Goal: Task Accomplishment & Management: Use online tool/utility

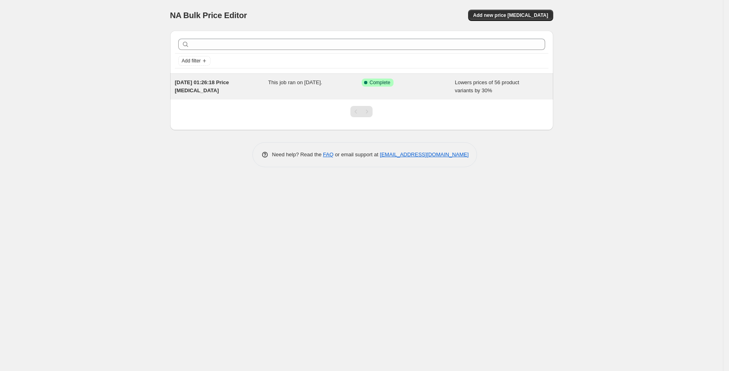
click at [347, 87] on div "This job ran on [DATE]." at bounding box center [315, 87] width 94 height 16
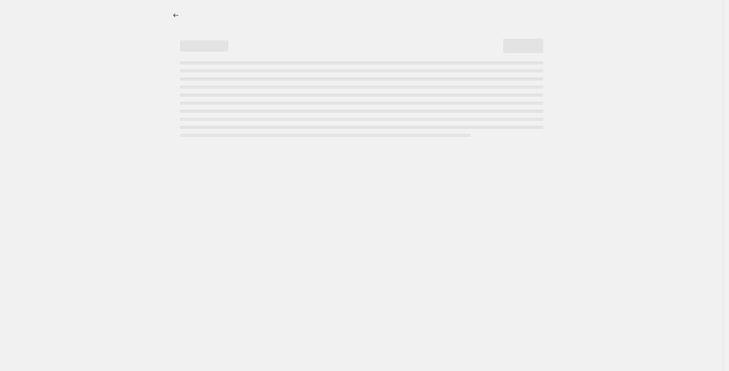
select select "percentage"
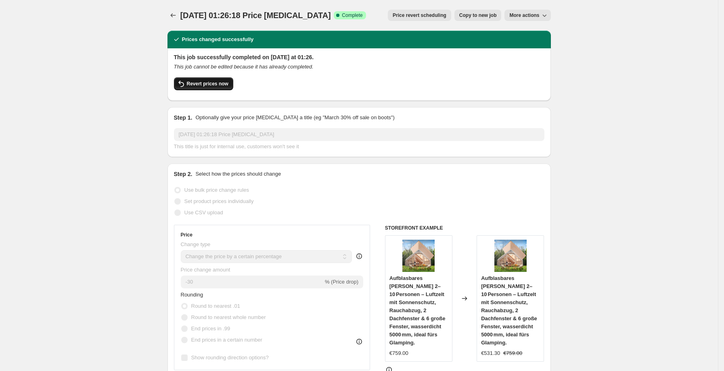
click at [207, 89] on button "Revert prices now" at bounding box center [203, 83] width 59 height 13
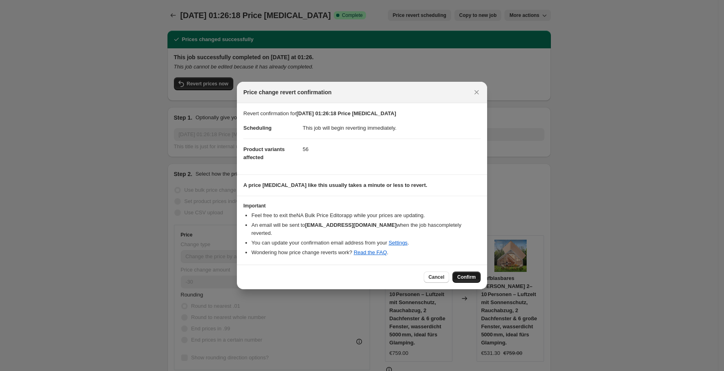
click at [465, 274] on span "Confirm" at bounding box center [466, 277] width 19 height 6
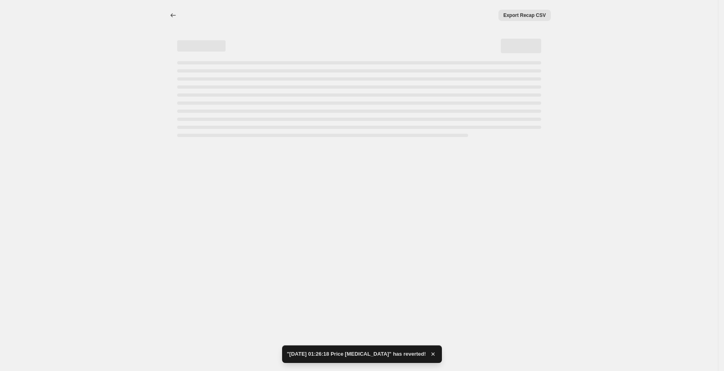
select select "percentage"
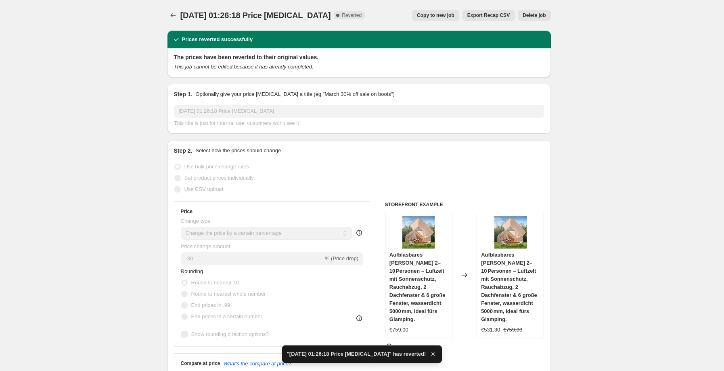
click at [538, 20] on button "Delete job" at bounding box center [534, 15] width 33 height 11
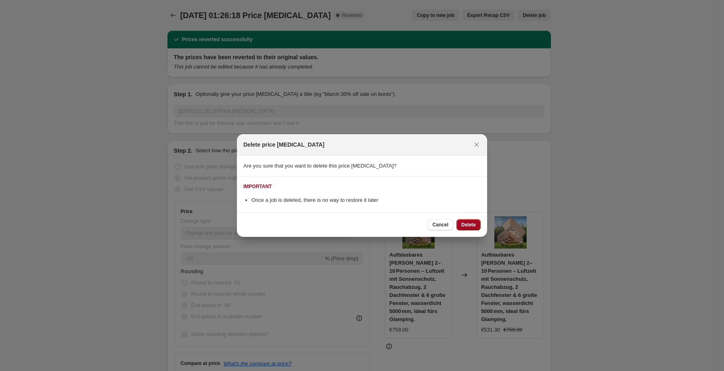
click at [472, 230] on button "Delete" at bounding box center [468, 224] width 24 height 11
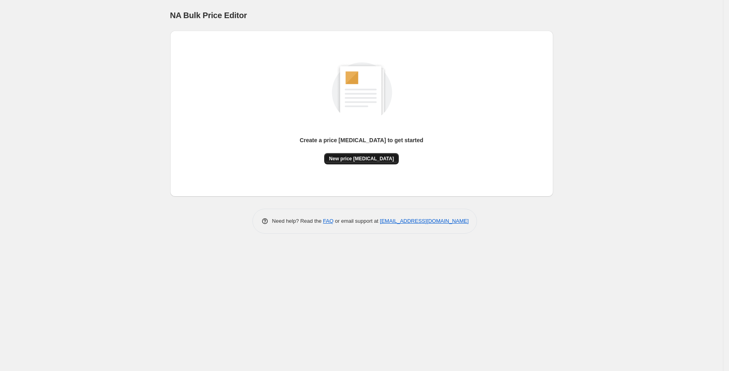
click at [364, 157] on span "New price [MEDICAL_DATA]" at bounding box center [361, 159] width 65 height 6
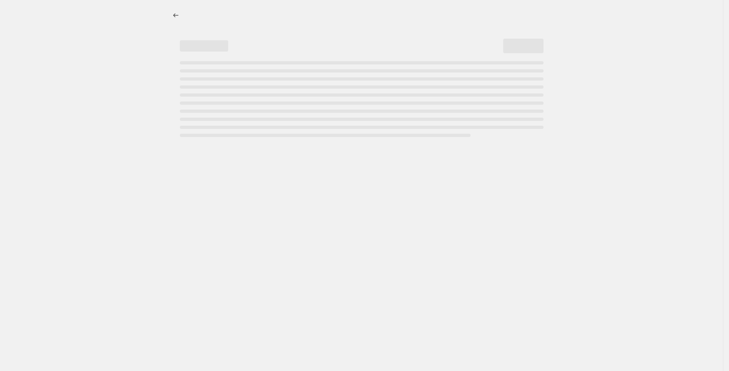
select select "percentage"
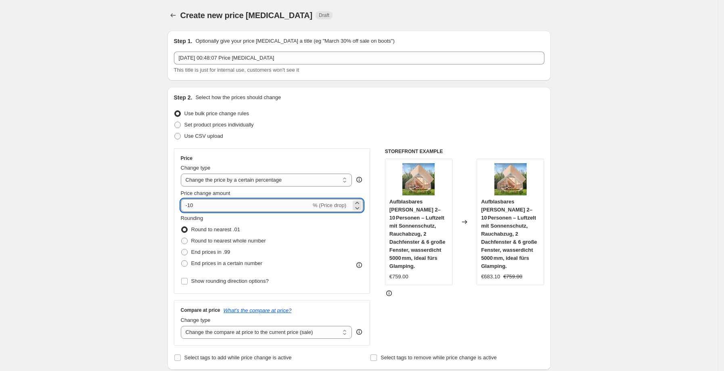
click at [234, 204] on input "-10" at bounding box center [246, 205] width 130 height 13
type input "-1"
type input "-25"
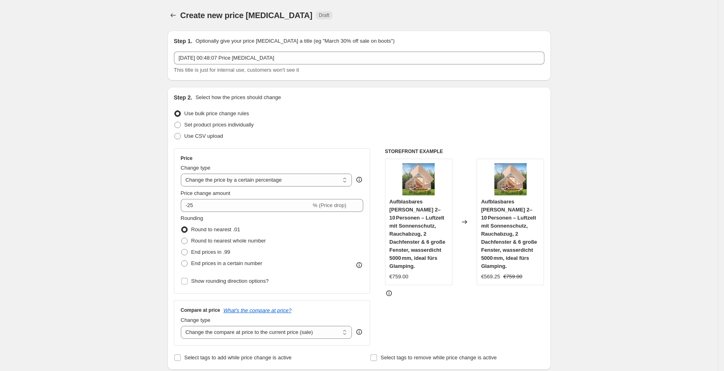
click at [488, 144] on div "Step 2. Select how the prices should change Use bulk price change rules Set pro…" at bounding box center [359, 229] width 370 height 270
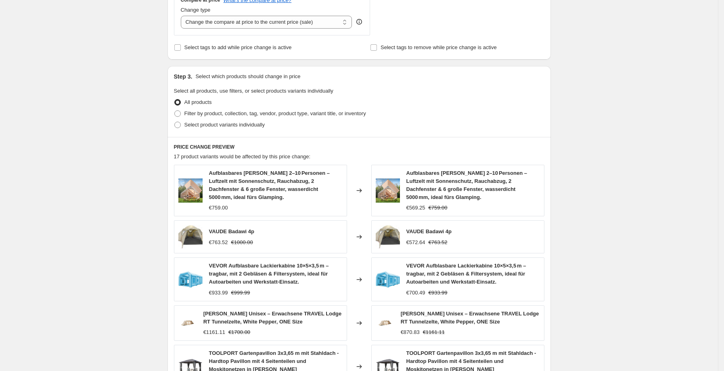
scroll to position [470, 0]
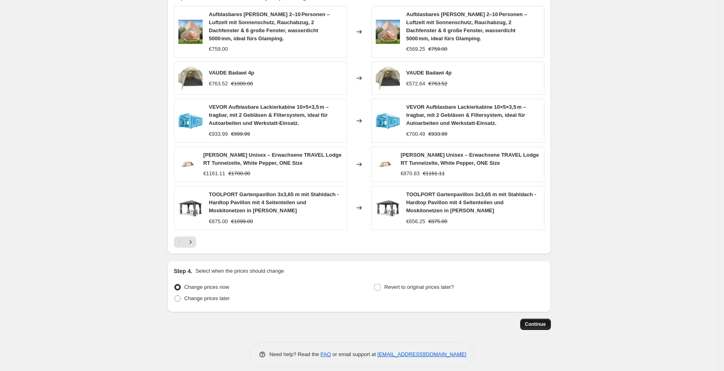
click at [545, 321] on span "Continue" at bounding box center [535, 324] width 21 height 6
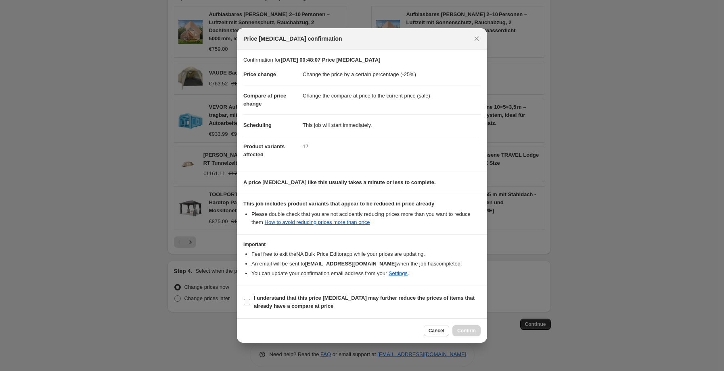
drag, startPoint x: 269, startPoint y: 304, endPoint x: 281, endPoint y: 310, distance: 12.6
click at [269, 305] on b "I understand that this price [MEDICAL_DATA] may further reduce the prices of it…" at bounding box center [364, 302] width 221 height 14
click at [250, 305] on input "I understand that this price [MEDICAL_DATA] may further reduce the prices of it…" at bounding box center [247, 302] width 6 height 6
checkbox input "true"
click at [473, 332] on span "Confirm" at bounding box center [466, 331] width 19 height 6
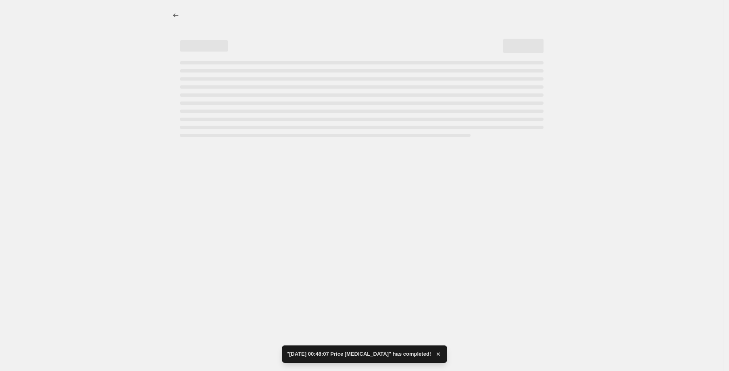
select select "percentage"
